Goal: Task Accomplishment & Management: Use online tool/utility

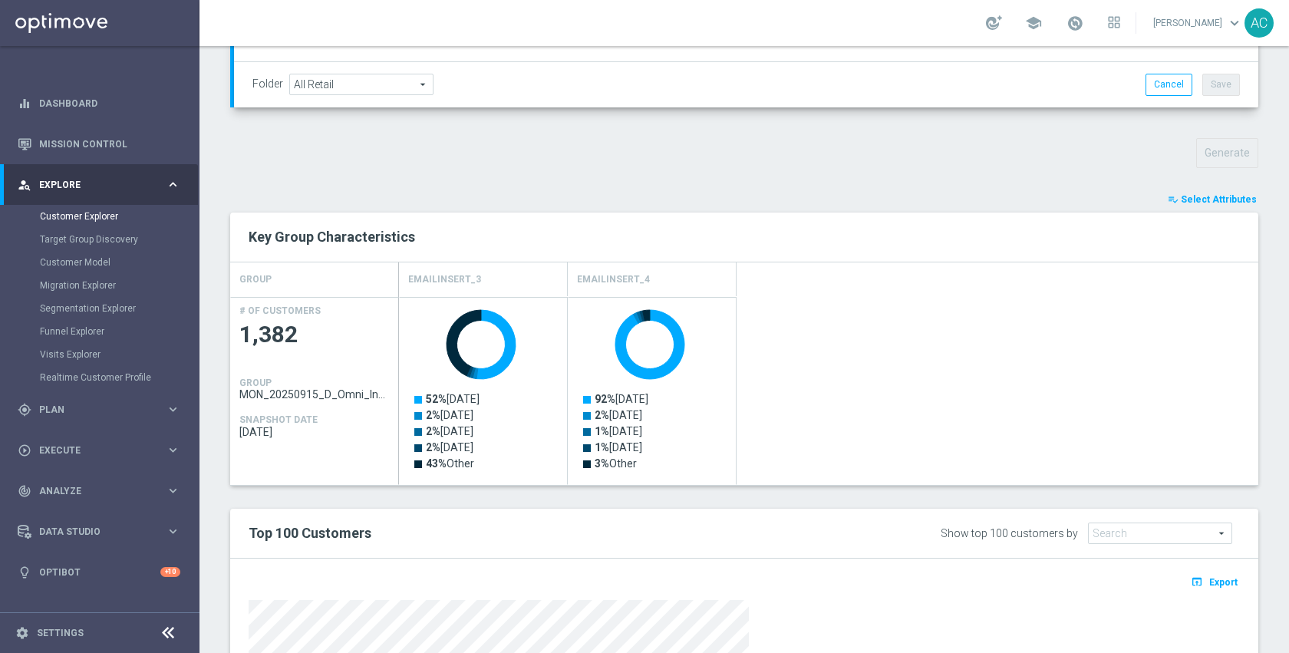
scroll to position [234, 0]
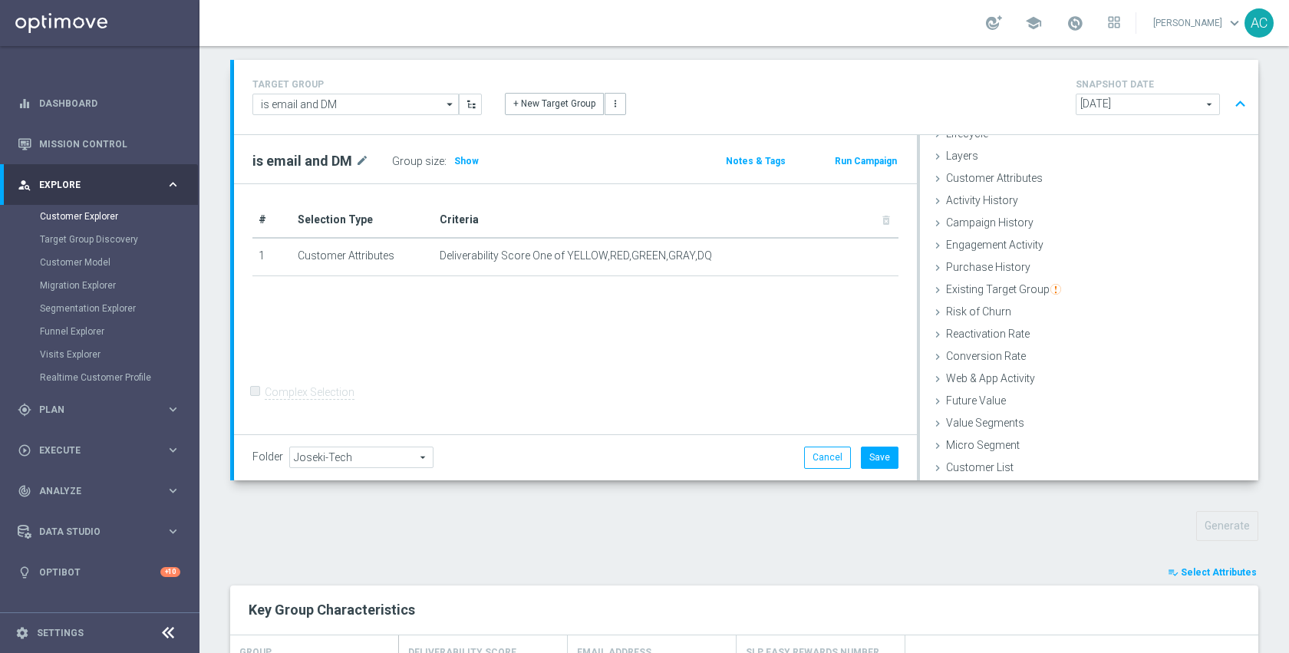
scroll to position [81, 0]
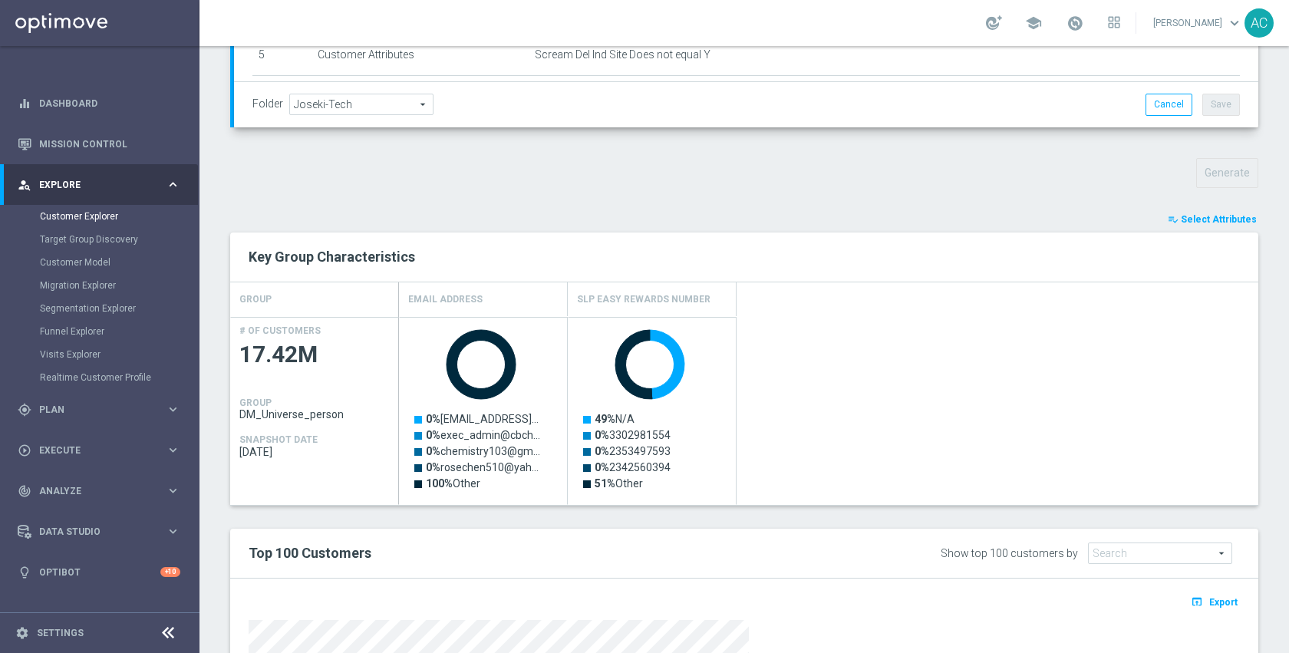
scroll to position [443, 0]
click at [1215, 225] on span "Select Attributes" at bounding box center [1219, 220] width 76 height 11
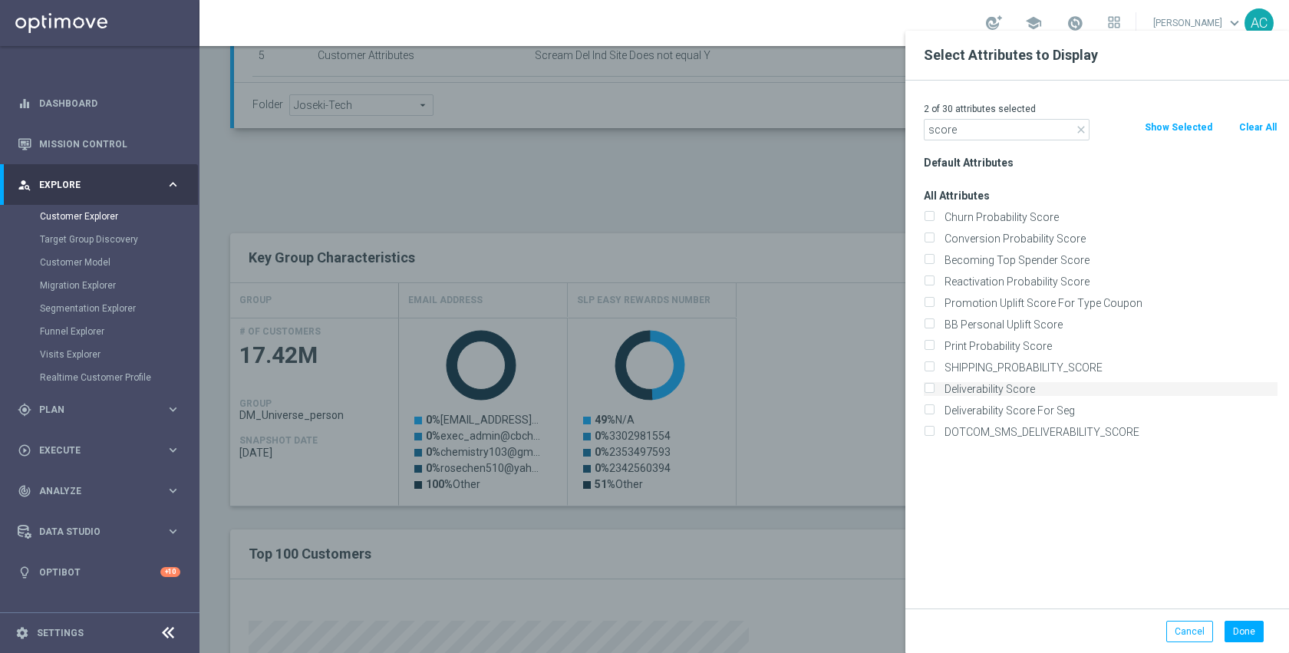
type input "score"
click at [1021, 387] on label "Deliverability Score" at bounding box center [1108, 389] width 338 height 14
click at [934, 387] on input "Deliverability Score" at bounding box center [929, 391] width 10 height 10
checkbox input "true"
click at [1238, 635] on button "Done" at bounding box center [1244, 631] width 39 height 21
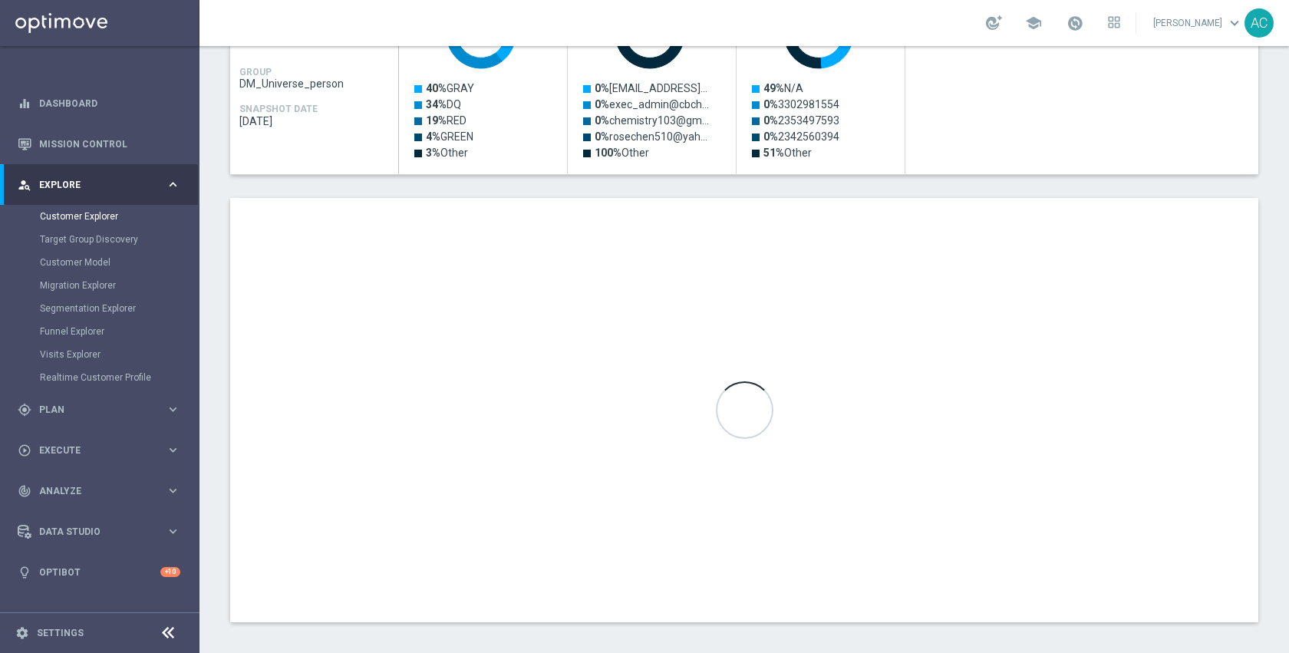
scroll to position [782, 0]
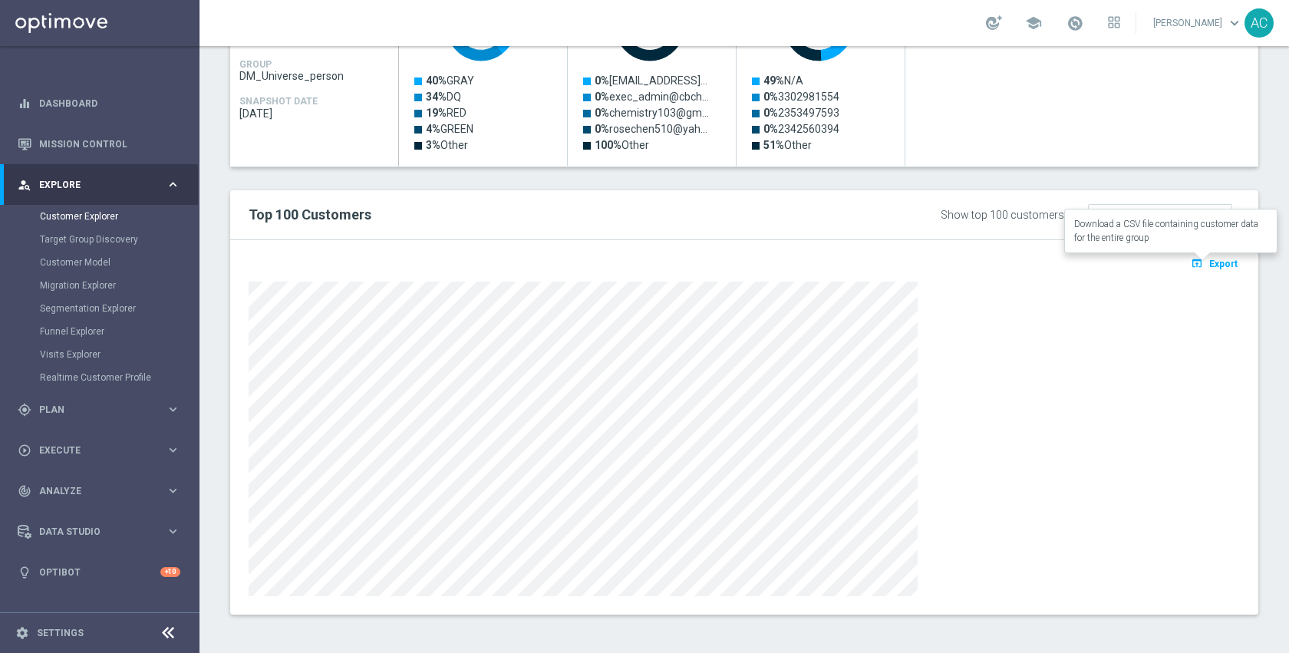
click at [1191, 269] on icon "open_in_browser" at bounding box center [1199, 263] width 16 height 12
